Goal: Task Accomplishment & Management: Use online tool/utility

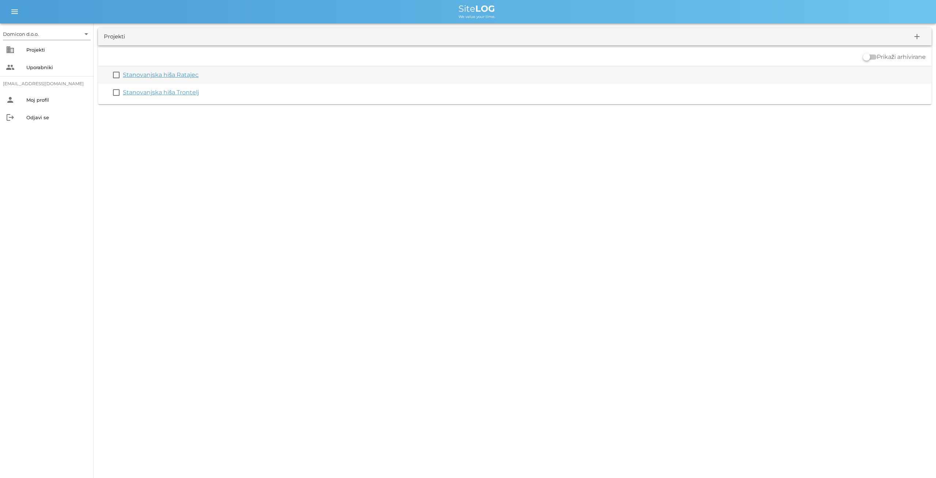
click at [185, 75] on link "Stanovanjska hiša Ratajec" at bounding box center [161, 74] width 76 height 7
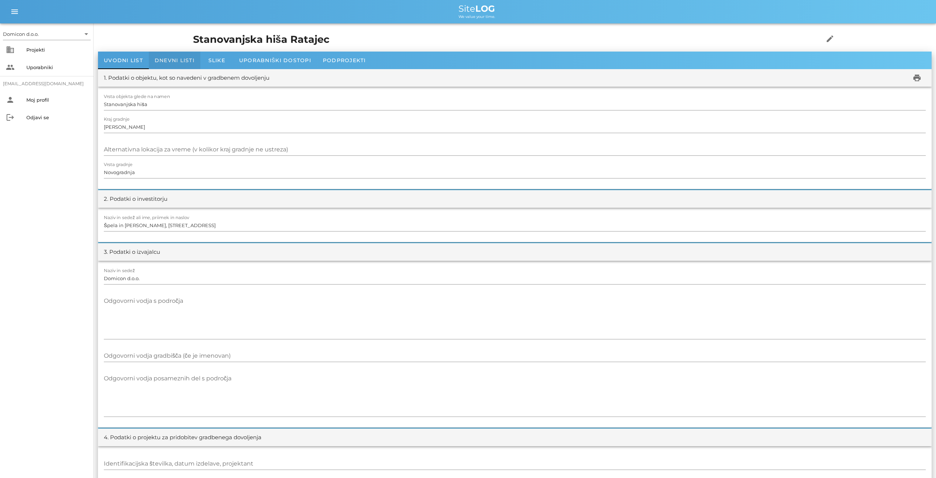
click at [178, 61] on span "Dnevni listi" at bounding box center [175, 60] width 40 height 7
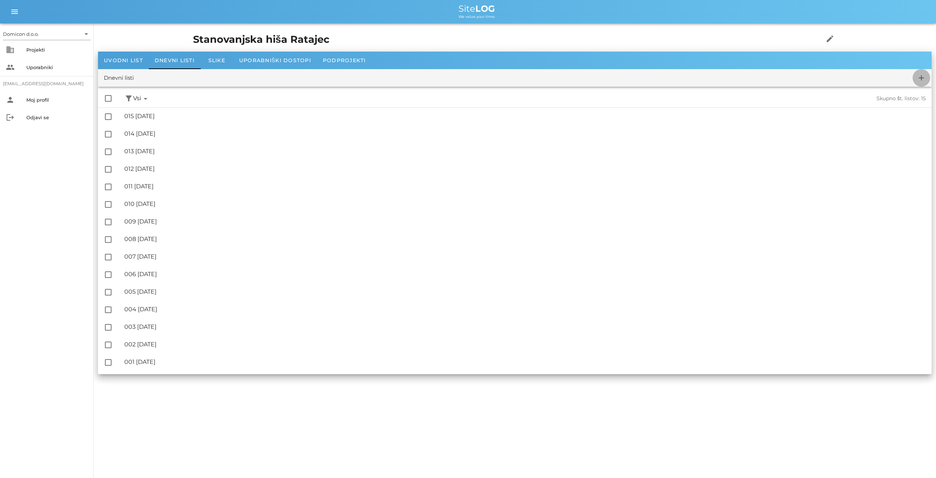
click at [923, 76] on icon "add" at bounding box center [921, 77] width 9 height 9
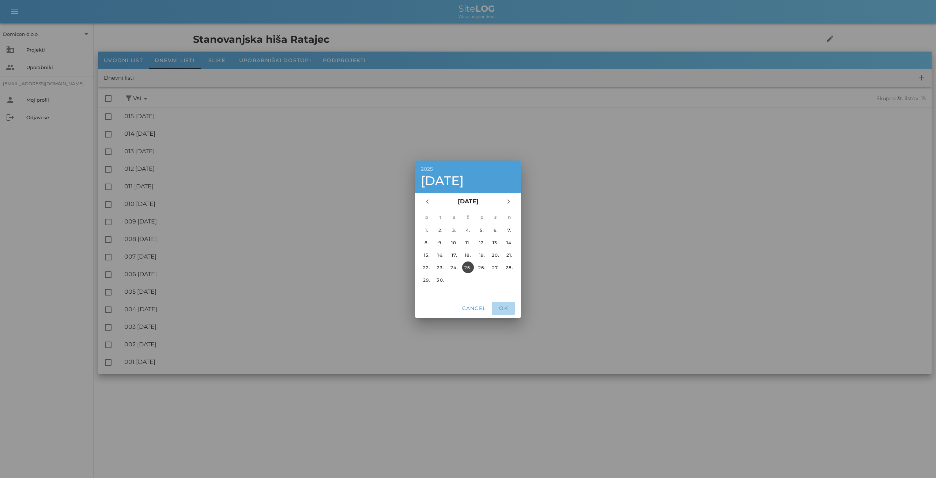
click at [506, 308] on span "OK" at bounding box center [504, 308] width 18 height 7
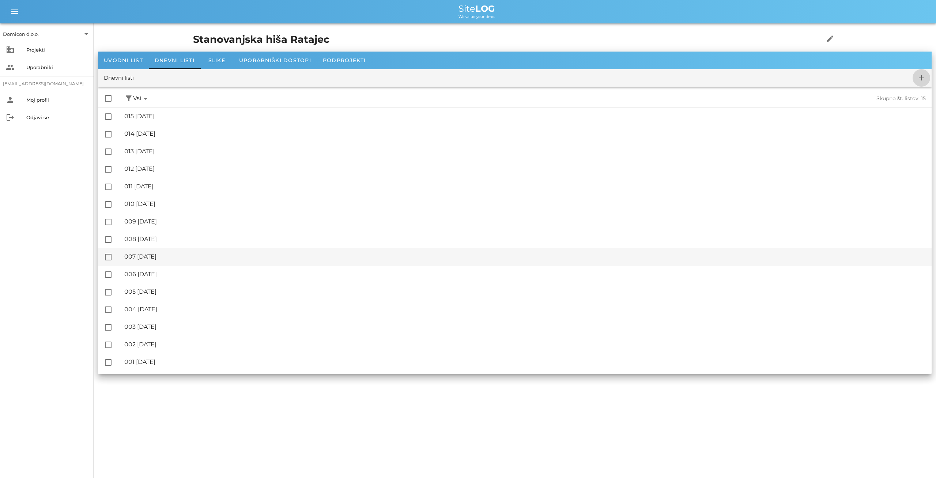
checkbox input "false"
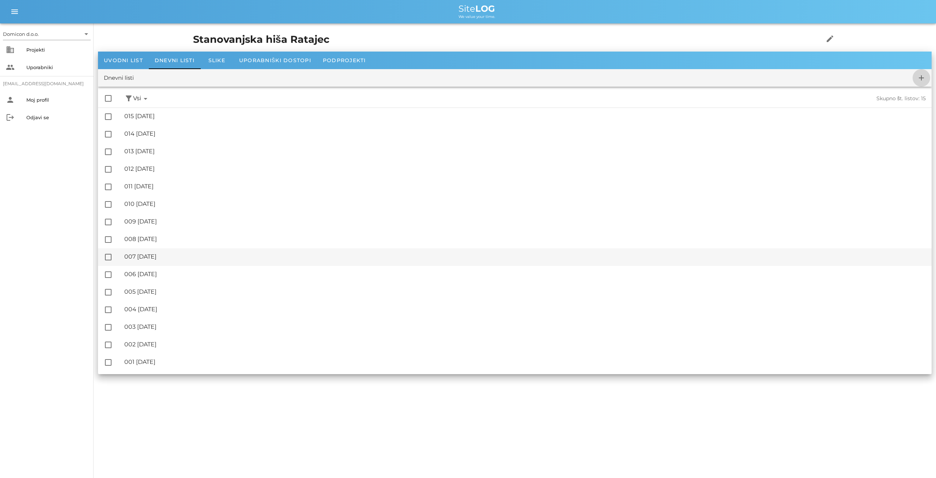
checkbox input "false"
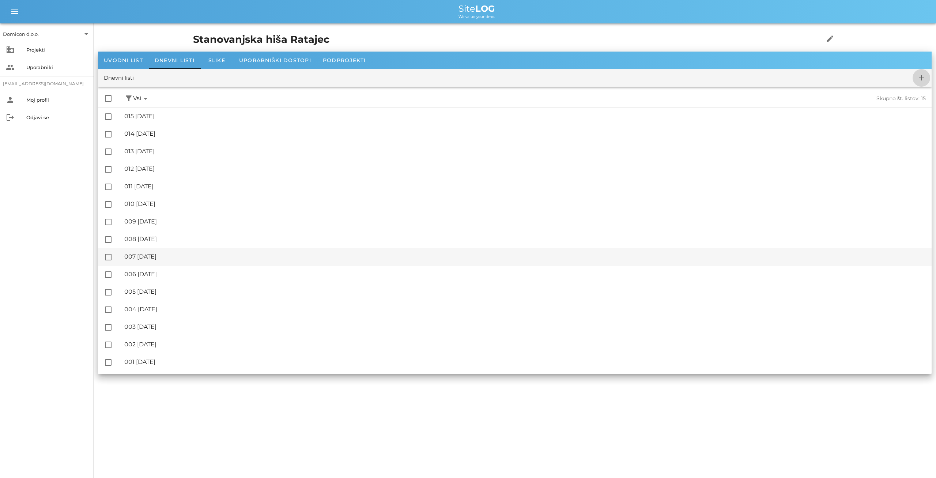
checkbox input "false"
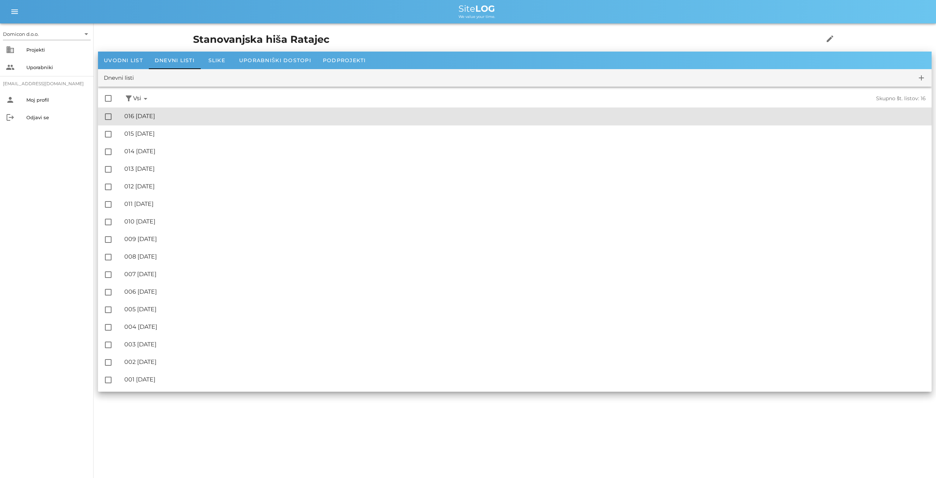
click at [163, 118] on div "🔏 016 [DATE]" at bounding box center [524, 116] width 801 height 7
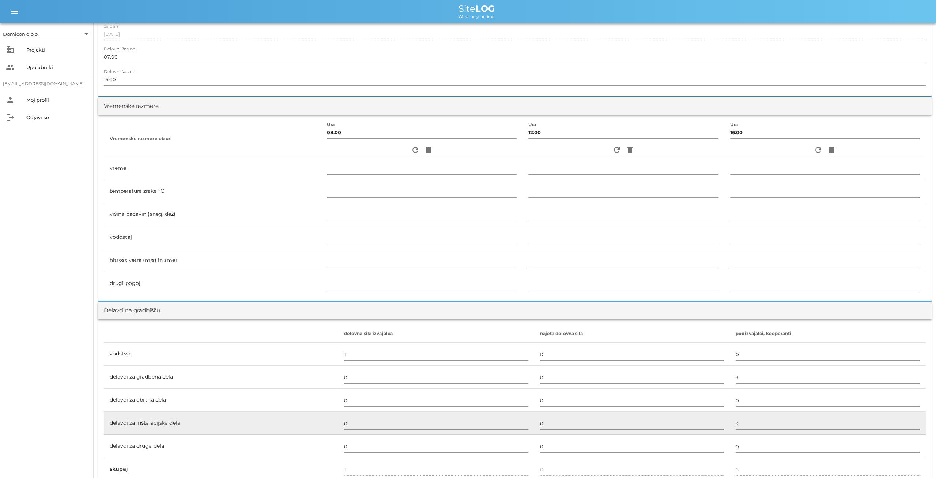
scroll to position [304, 0]
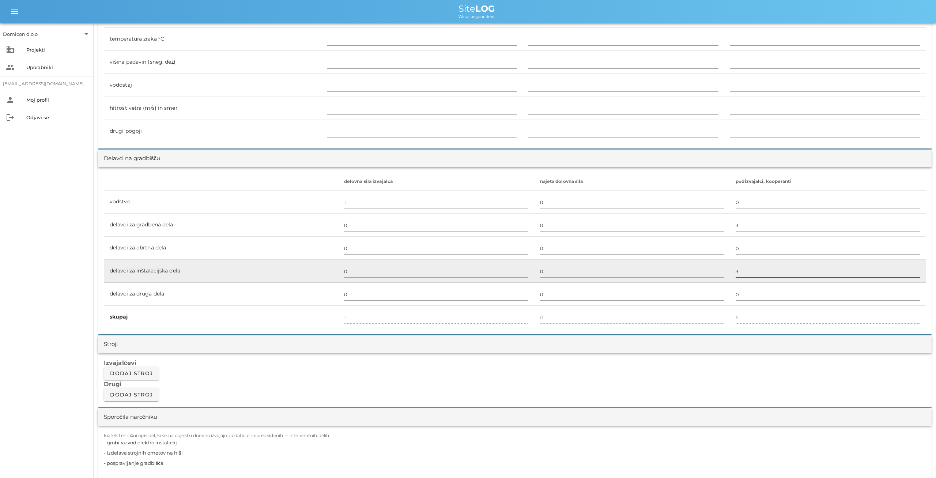
click at [736, 272] on input "3" at bounding box center [828, 271] width 184 height 12
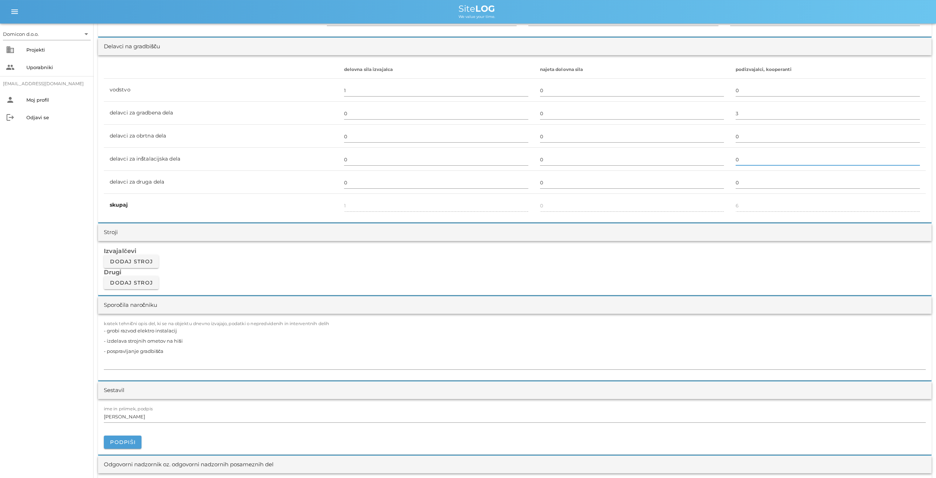
scroll to position [418, 0]
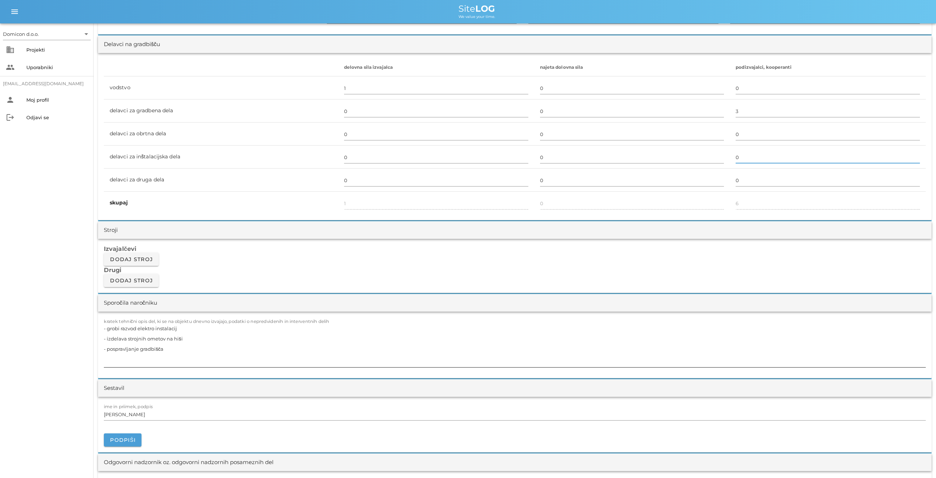
type input "0"
type input "3"
drag, startPoint x: 179, startPoint y: 328, endPoint x: 98, endPoint y: 326, distance: 80.5
click at [104, 326] on textarea "- grobi razvod elektro instalacij - izdelava strojnih ometov na hiši - pospravl…" at bounding box center [515, 345] width 822 height 44
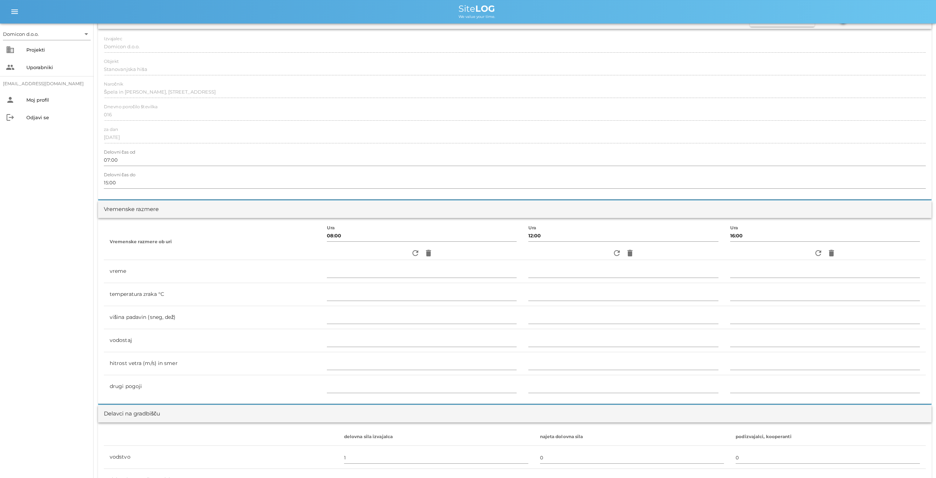
scroll to position [0, 0]
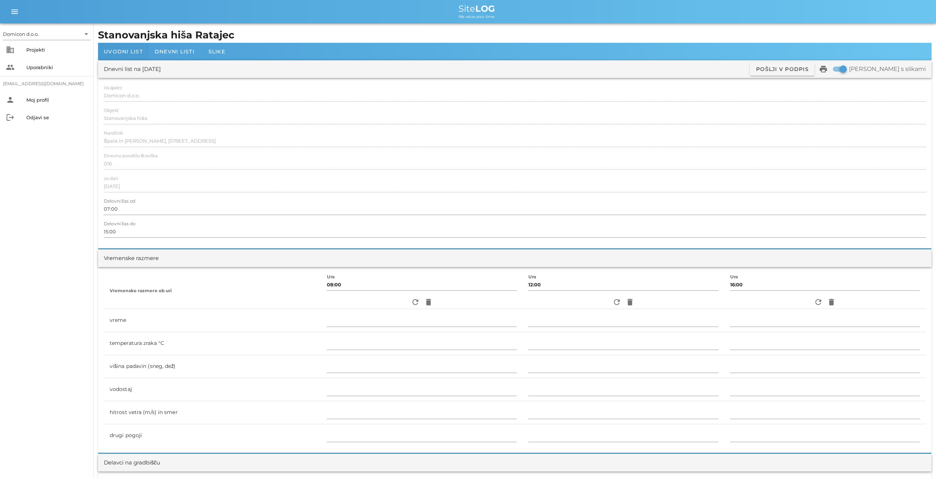
type textarea "- izdelava strojnih ometov na hiši - pospravljanje gradbišča"
click at [131, 52] on span "Uvodni list" at bounding box center [123, 51] width 39 height 7
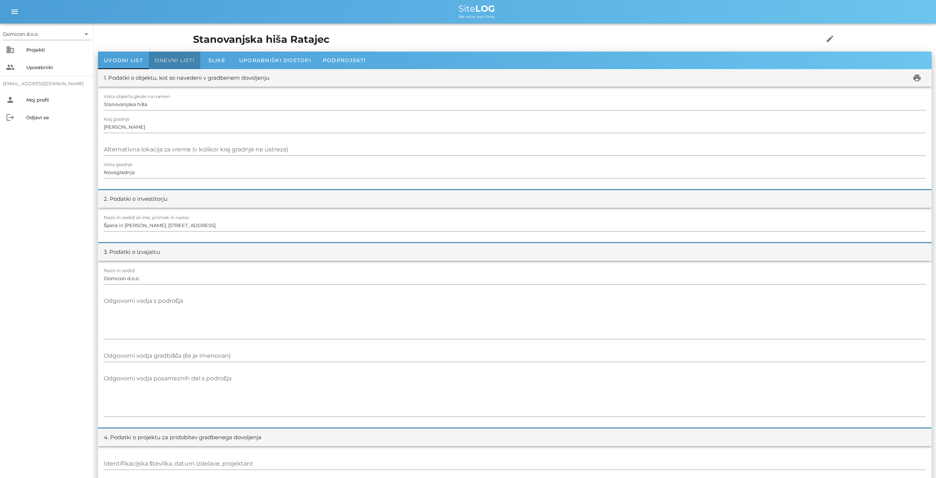
click at [183, 65] on div "Dnevni listi" at bounding box center [175, 61] width 52 height 18
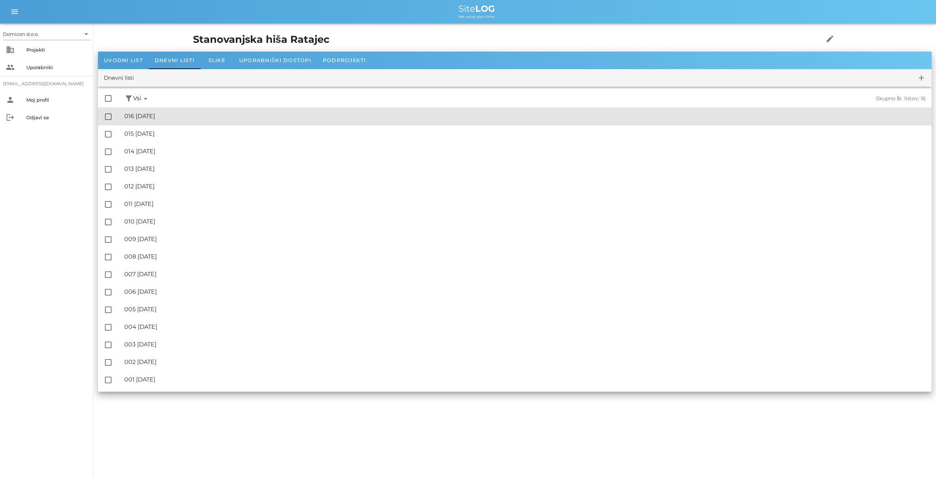
click at [164, 115] on div "🔏 016 [DATE]" at bounding box center [524, 116] width 801 height 7
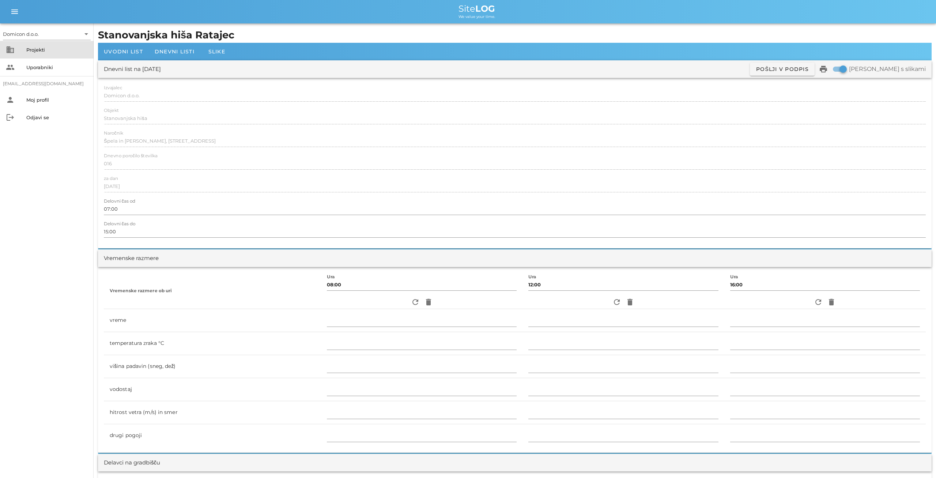
click at [41, 49] on div "Projekti" at bounding box center [56, 50] width 61 height 6
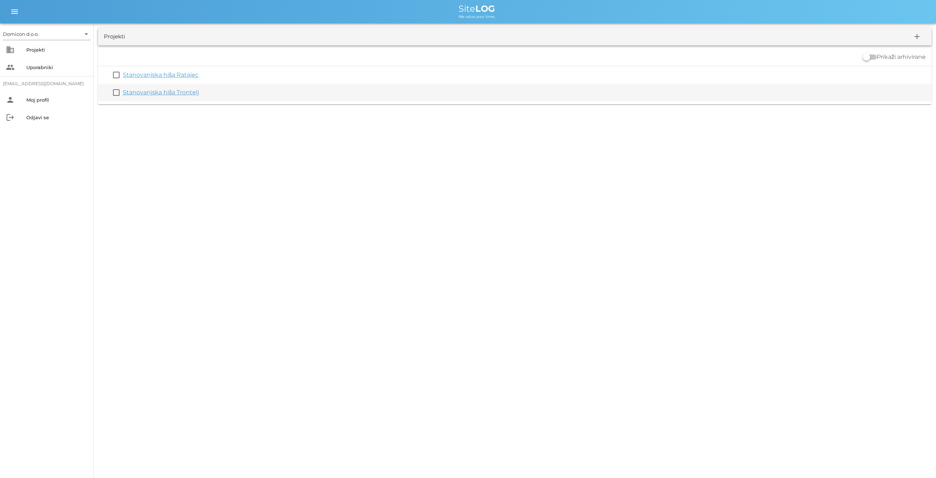
click at [163, 92] on link "Stanovanjska hiša Trontelj" at bounding box center [161, 92] width 76 height 7
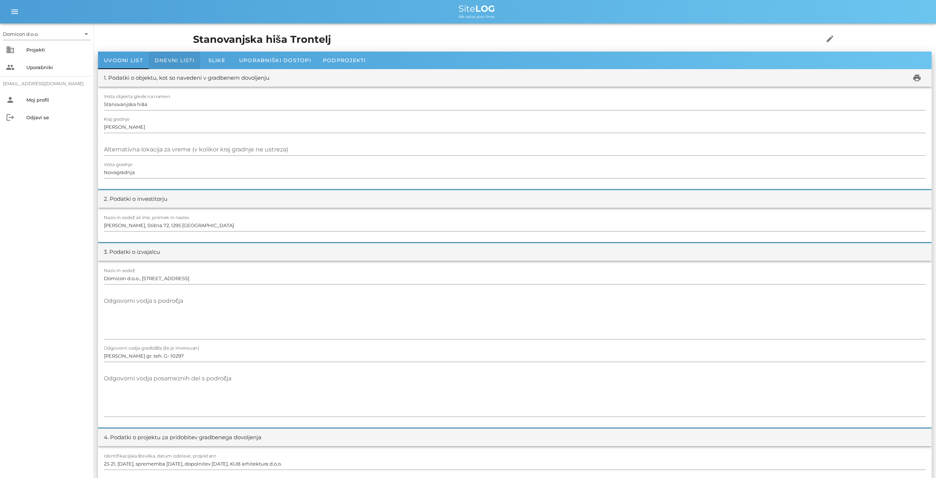
click at [171, 61] on span "Dnevni listi" at bounding box center [175, 60] width 40 height 7
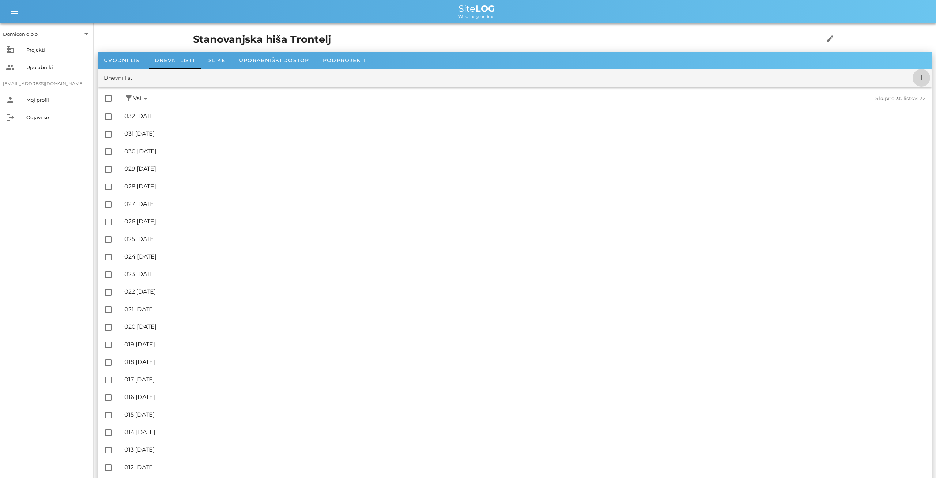
click at [914, 75] on span "add" at bounding box center [921, 77] width 18 height 9
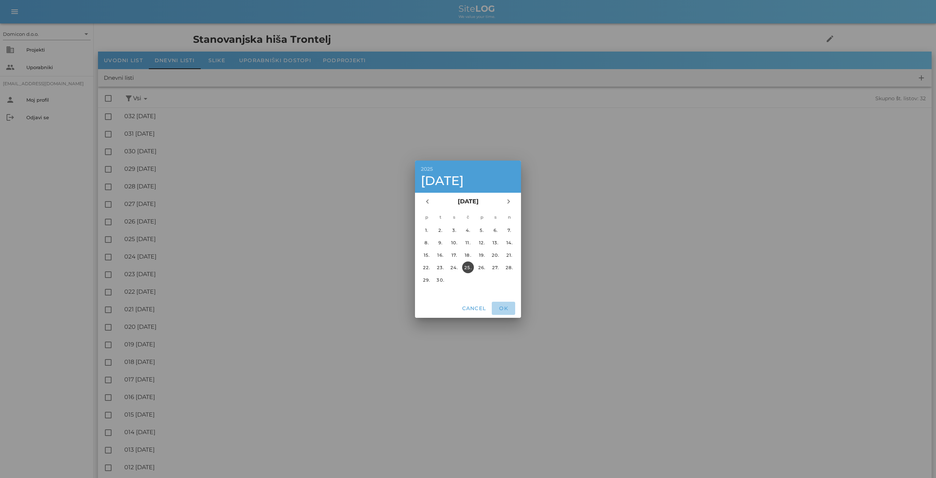
click at [508, 307] on span "OK" at bounding box center [504, 308] width 18 height 7
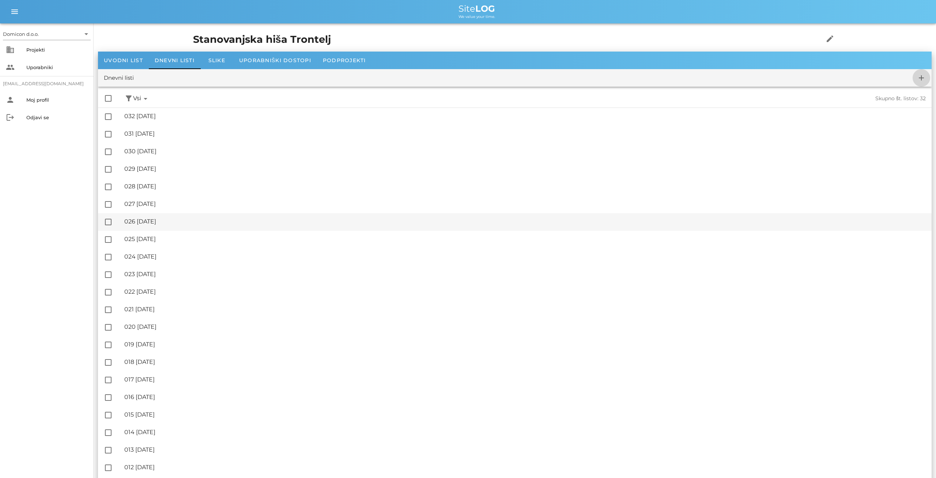
checkbox input "false"
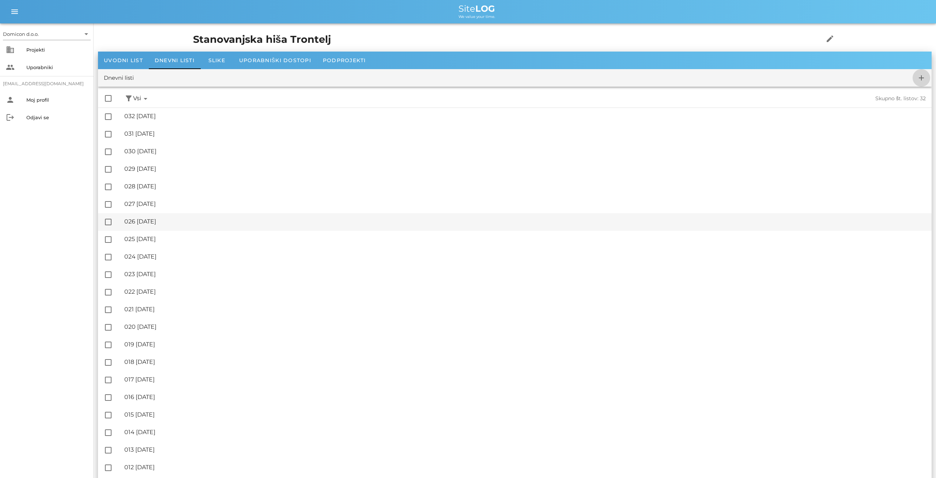
checkbox input "false"
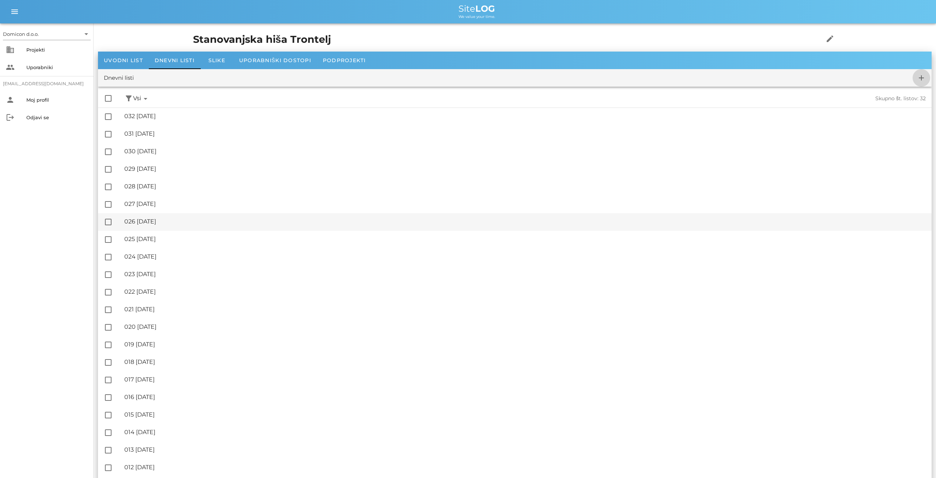
checkbox input "false"
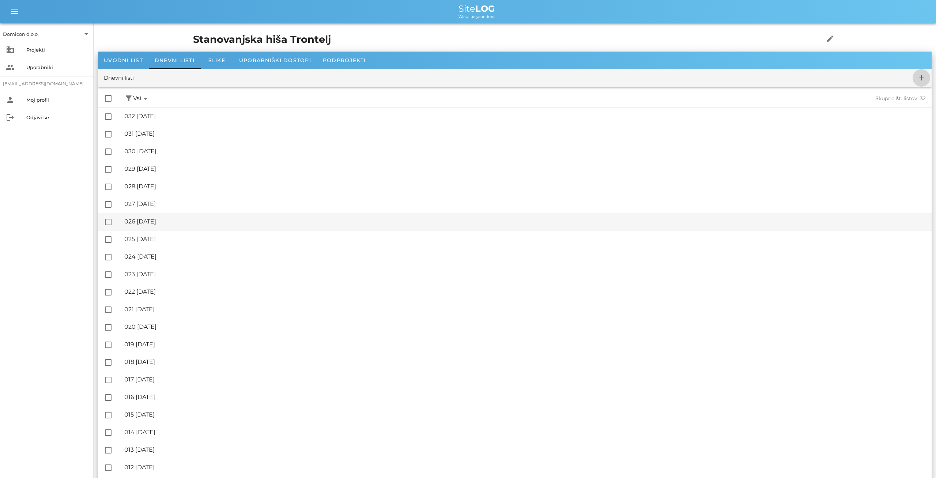
checkbox input "false"
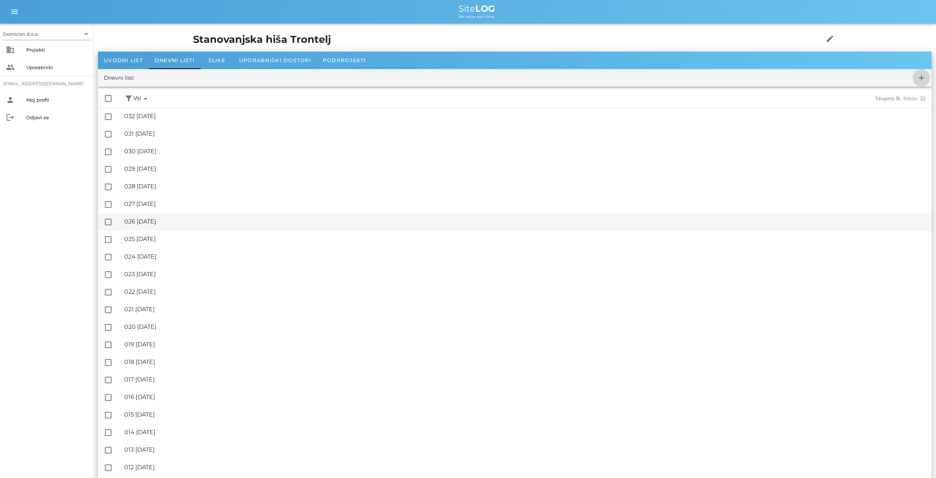
checkbox input "false"
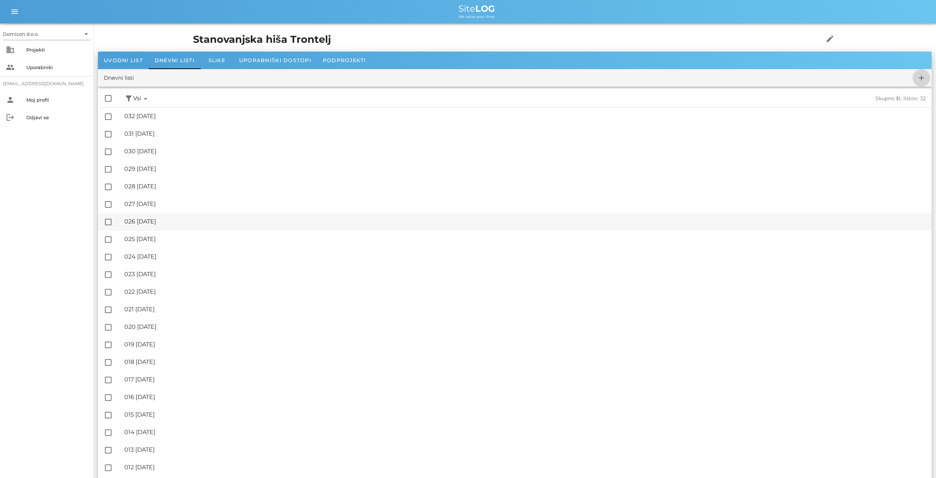
checkbox input "false"
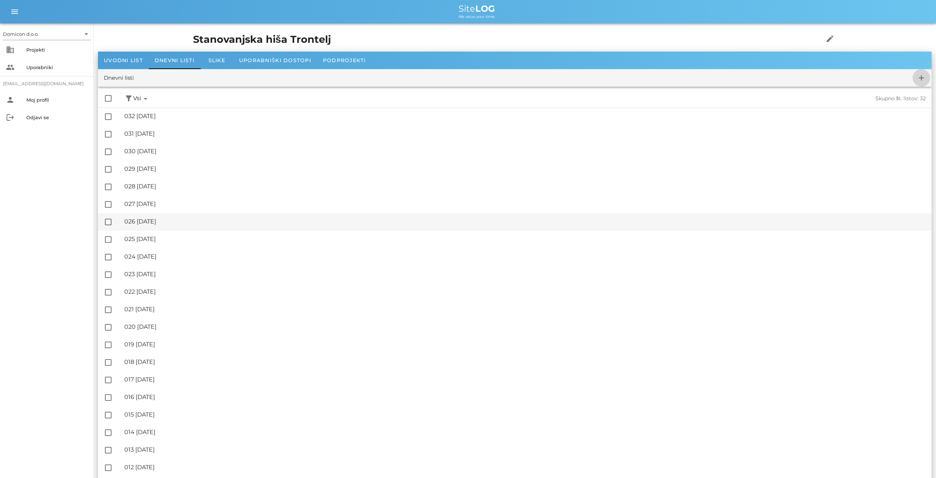
checkbox input "false"
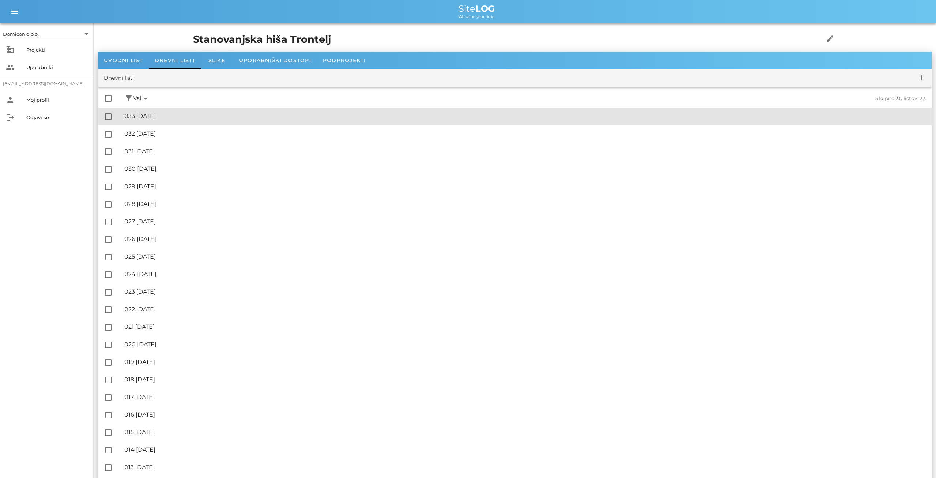
click at [155, 116] on div "🔏 033 [DATE]" at bounding box center [524, 116] width 801 height 7
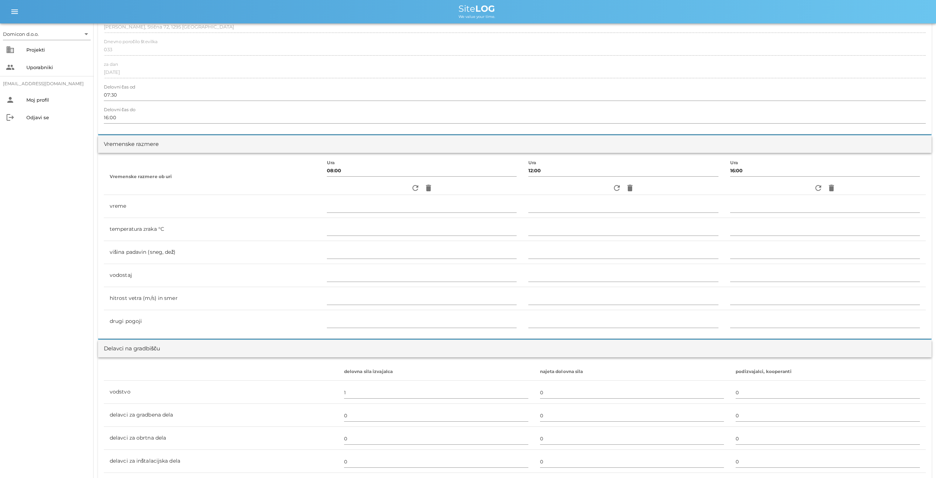
scroll to position [228, 0]
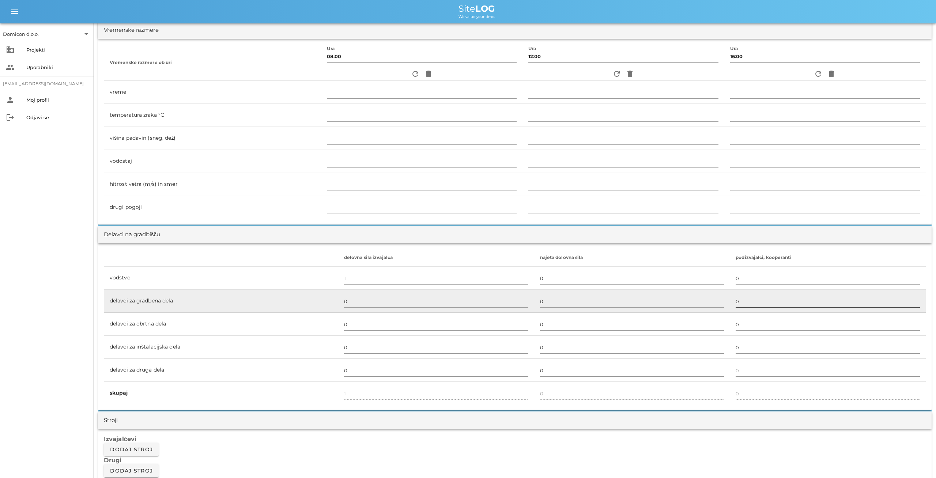
click at [736, 303] on input "0" at bounding box center [828, 301] width 184 height 12
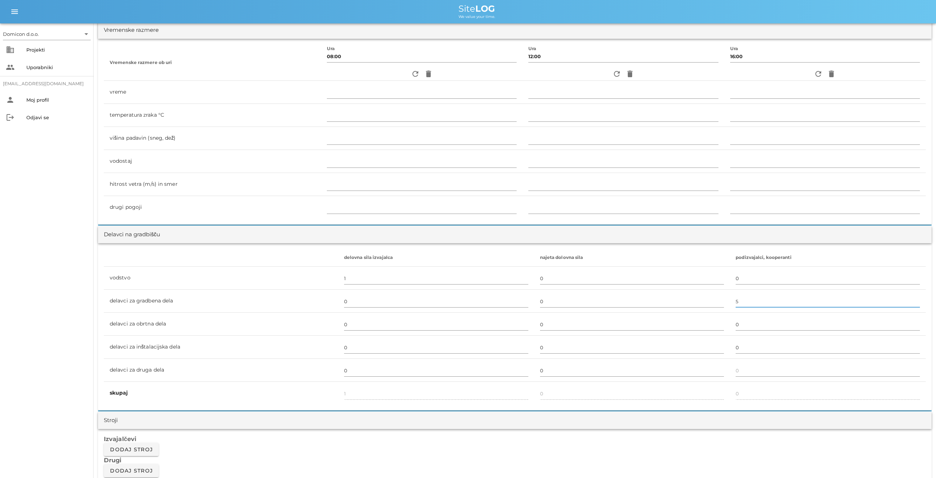
type input "5"
click at [740, 454] on div "Izvajalčevi Dodaj stroj Drugi Dodaj stroj" at bounding box center [514, 456] width 833 height 54
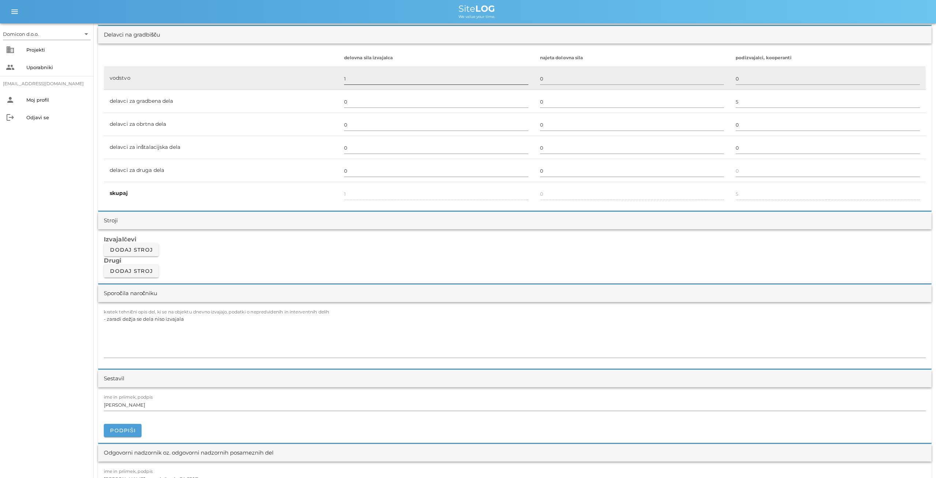
scroll to position [456, 0]
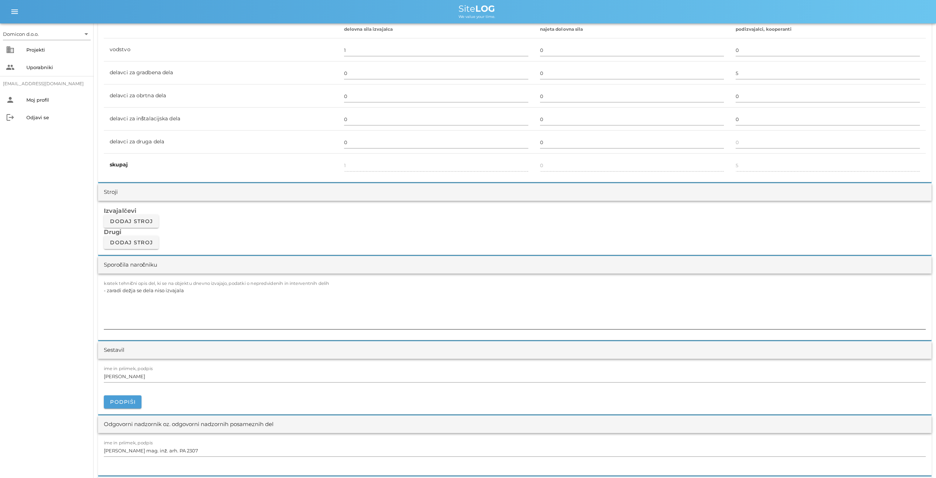
click at [189, 288] on textarea "- zaradi dežja se dela niso izvajala" at bounding box center [515, 307] width 822 height 44
type textarea "- vezanje in polaganje armature za AB temeljno ploščo objekta"
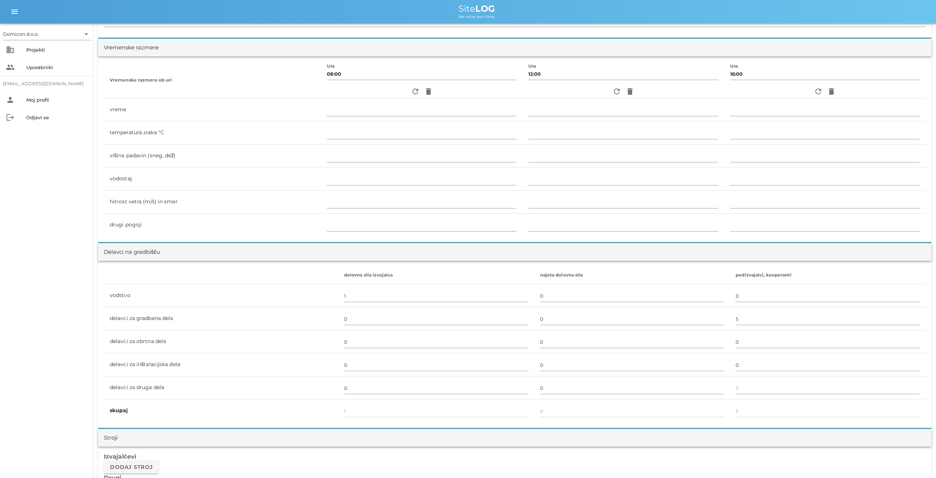
scroll to position [0, 0]
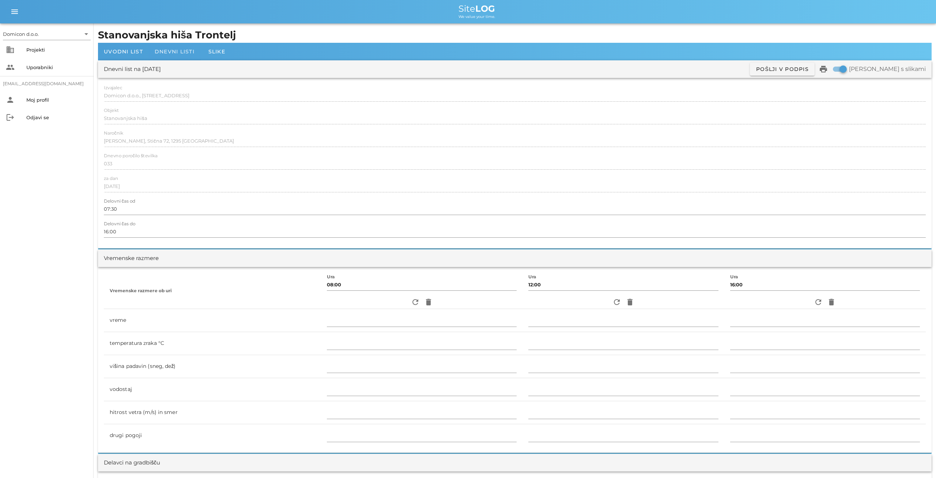
click at [166, 49] on span "Dnevni listi" at bounding box center [175, 51] width 40 height 7
